Goal: Task Accomplishment & Management: Manage account settings

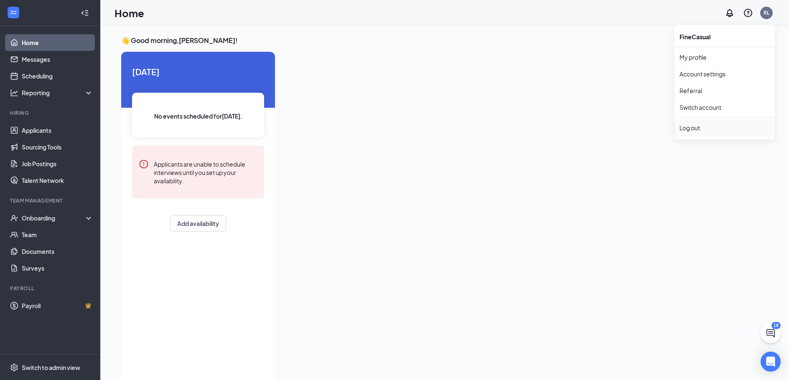
click at [710, 130] on div "Log out" at bounding box center [724, 128] width 90 height 8
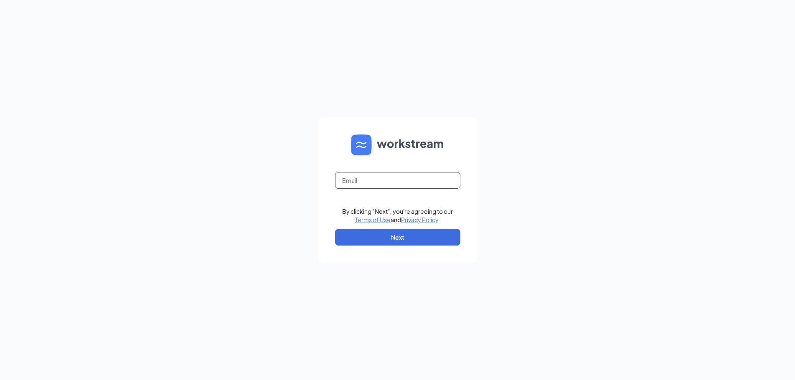
click at [398, 178] on input "text" at bounding box center [397, 180] width 125 height 17
click at [423, 184] on input "text" at bounding box center [397, 180] width 125 height 17
type input "[EMAIL_ADDRESS][DOMAIN_NAME]"
click at [398, 235] on button "Next" at bounding box center [397, 237] width 125 height 17
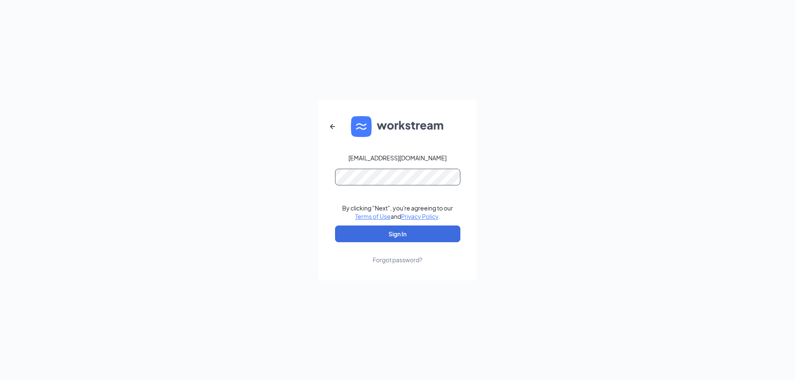
click at [335, 226] on button "Sign In" at bounding box center [397, 234] width 125 height 17
click at [366, 232] on button "Sign In" at bounding box center [397, 234] width 125 height 17
click at [335, 226] on button "Sign In" at bounding box center [397, 234] width 125 height 17
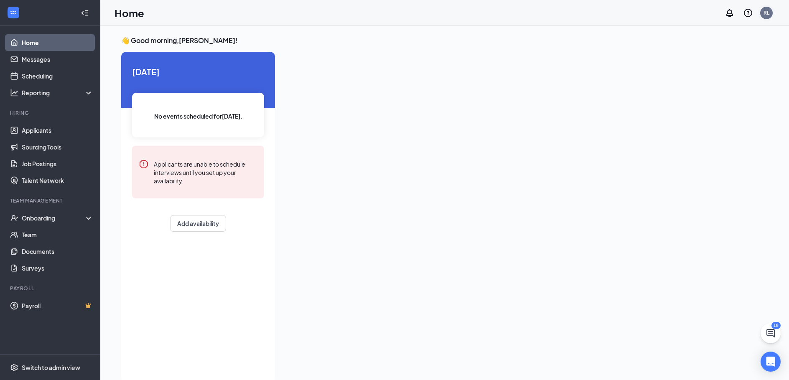
click at [768, 11] on div "RL" at bounding box center [766, 12] width 6 height 7
click at [709, 56] on link "My profile" at bounding box center [724, 57] width 90 height 8
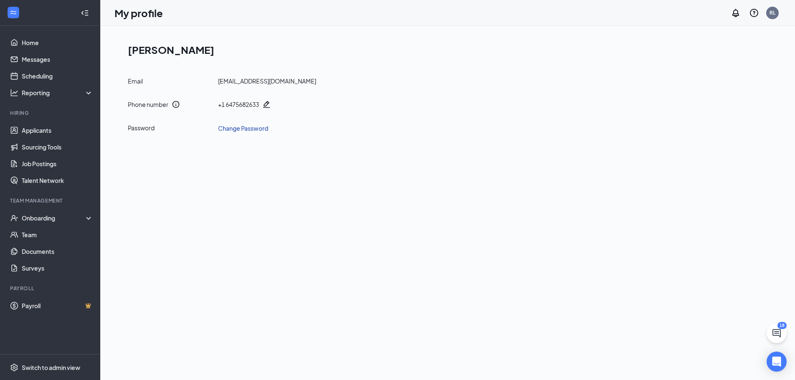
click at [252, 130] on link "Change Password" at bounding box center [243, 128] width 50 height 9
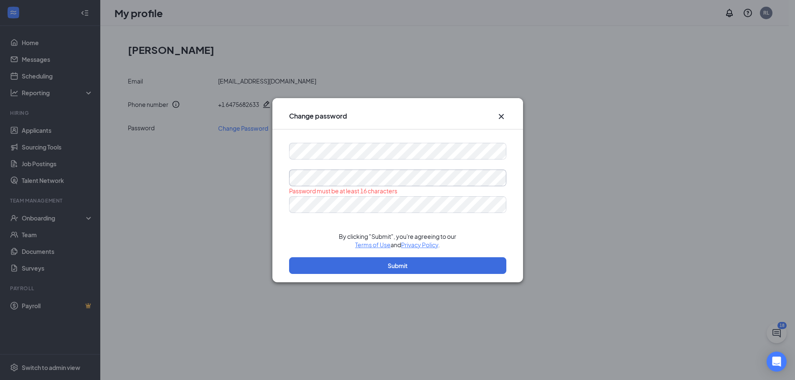
click at [283, 183] on div "Password must be at least 16 characters By clicking "Submit", you're agreeing t…" at bounding box center [397, 206] width 251 height 153
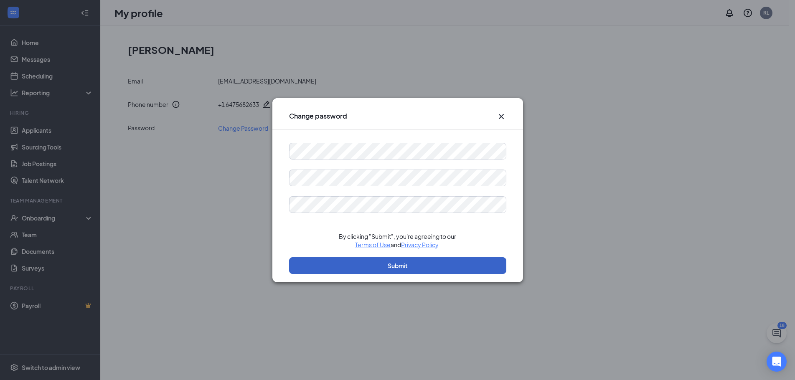
click at [383, 265] on button "Submit" at bounding box center [397, 265] width 217 height 17
